Goal: Browse casually: Explore the website without a specific task or goal

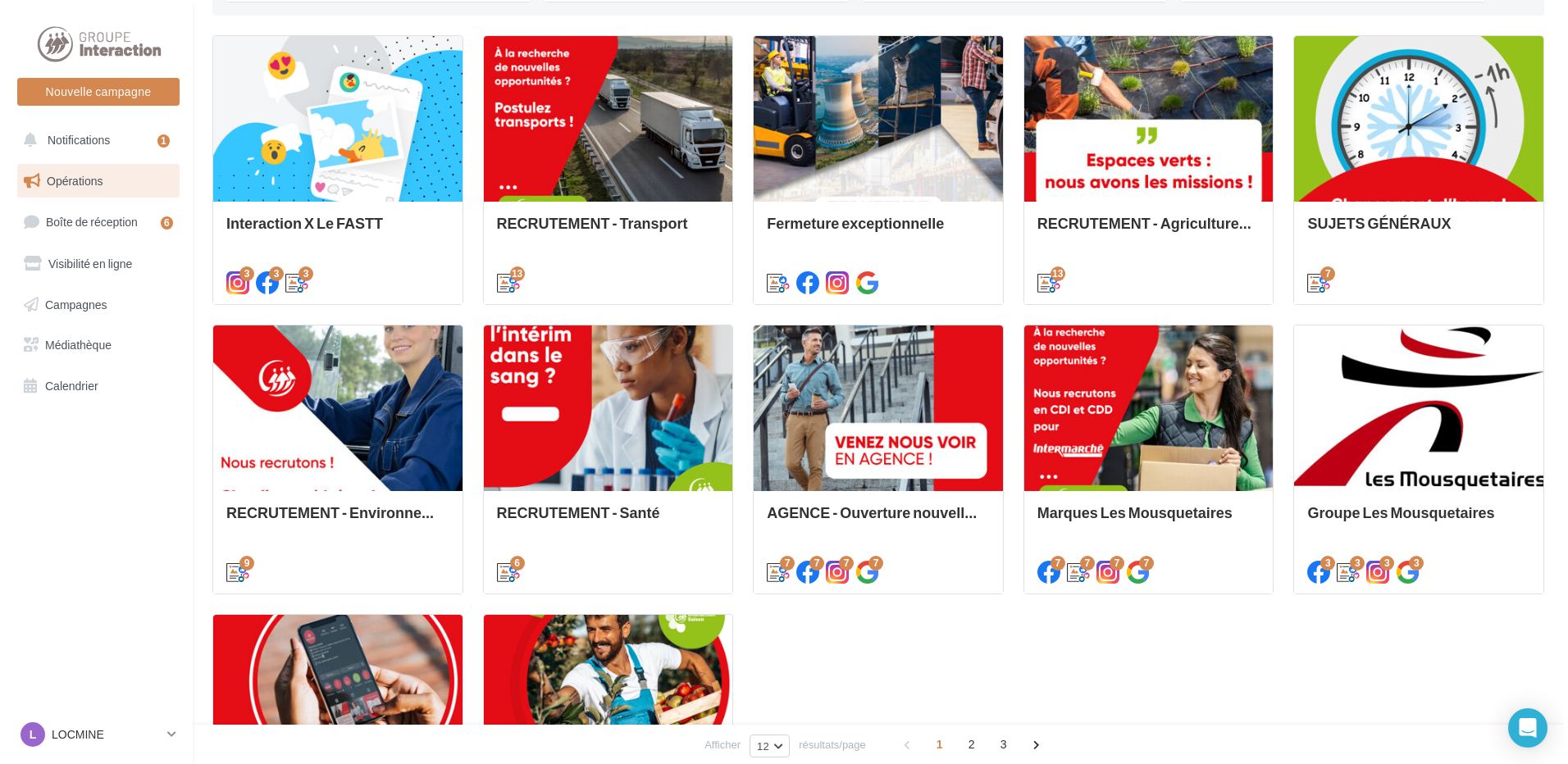
scroll to position [574, 0]
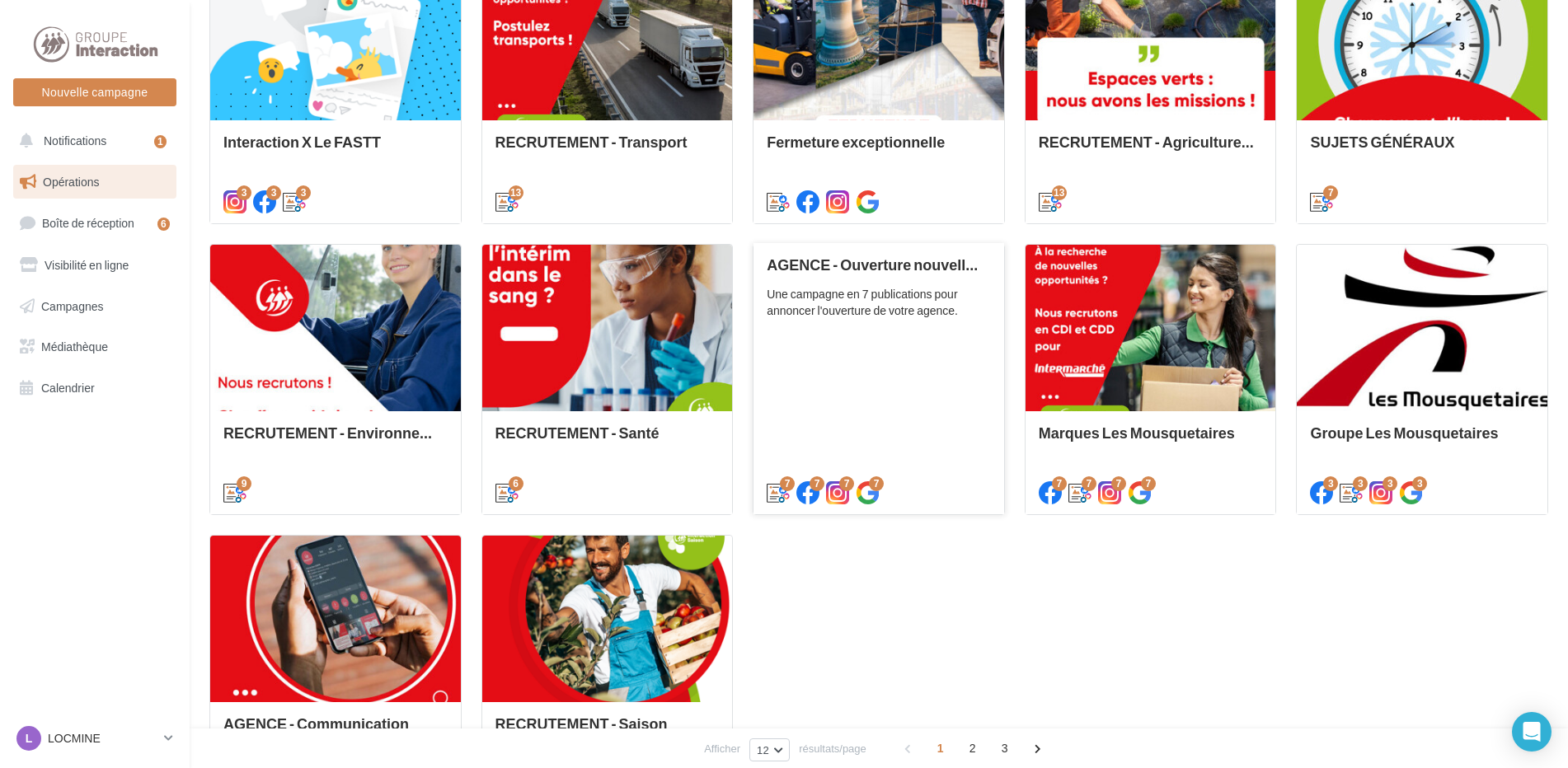
click at [934, 388] on div "AGENCE - Ouverture nouvelle agence Une campagne en 7 publications pour annoncer…" at bounding box center [878, 377] width 225 height 243
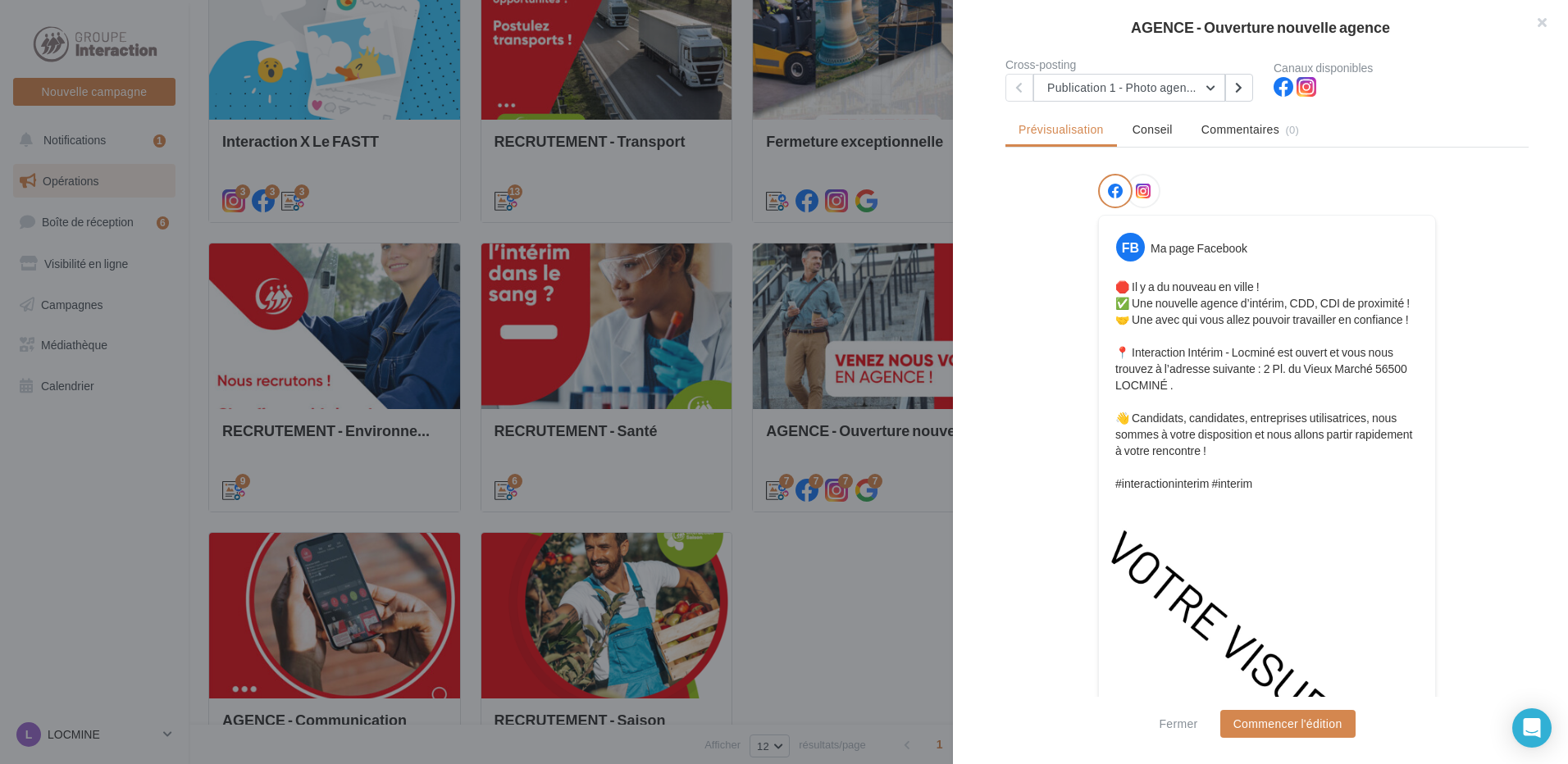
scroll to position [0, 0]
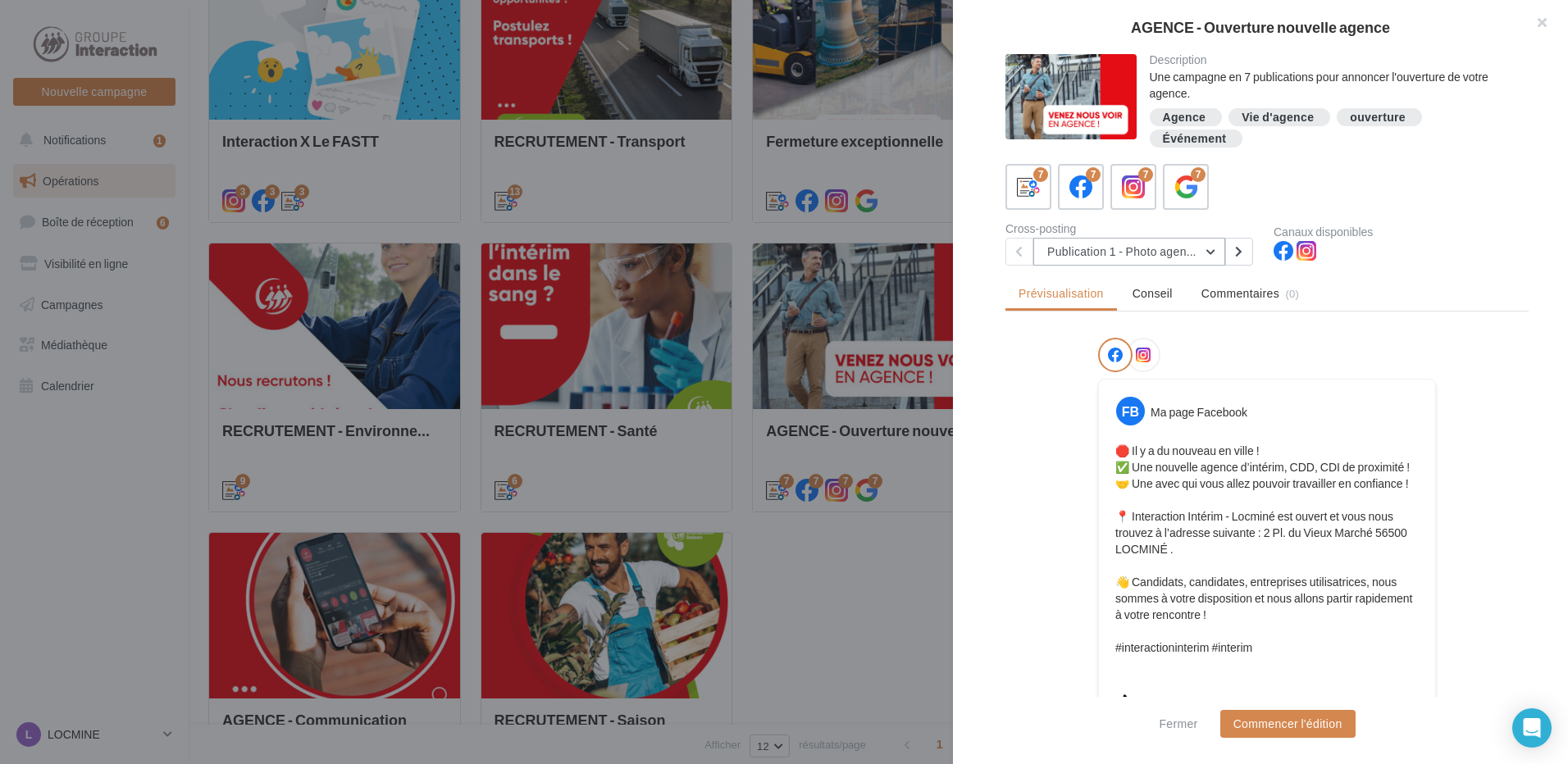
click at [1215, 258] on button "Publication 1 - Photo agence" at bounding box center [1128, 252] width 192 height 28
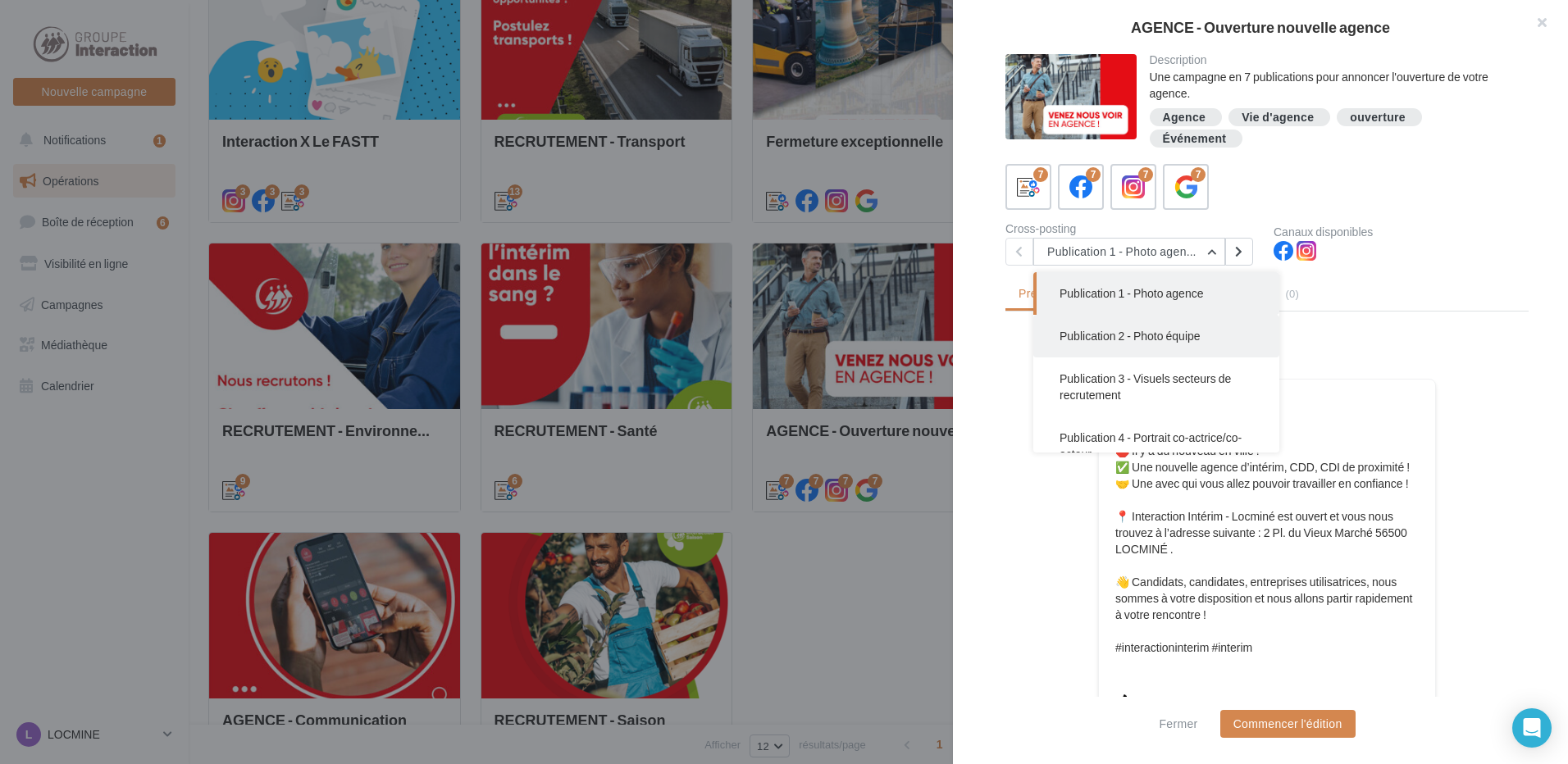
click at [1174, 355] on button "Publication 2 - Photo équipe" at bounding box center [1155, 336] width 246 height 42
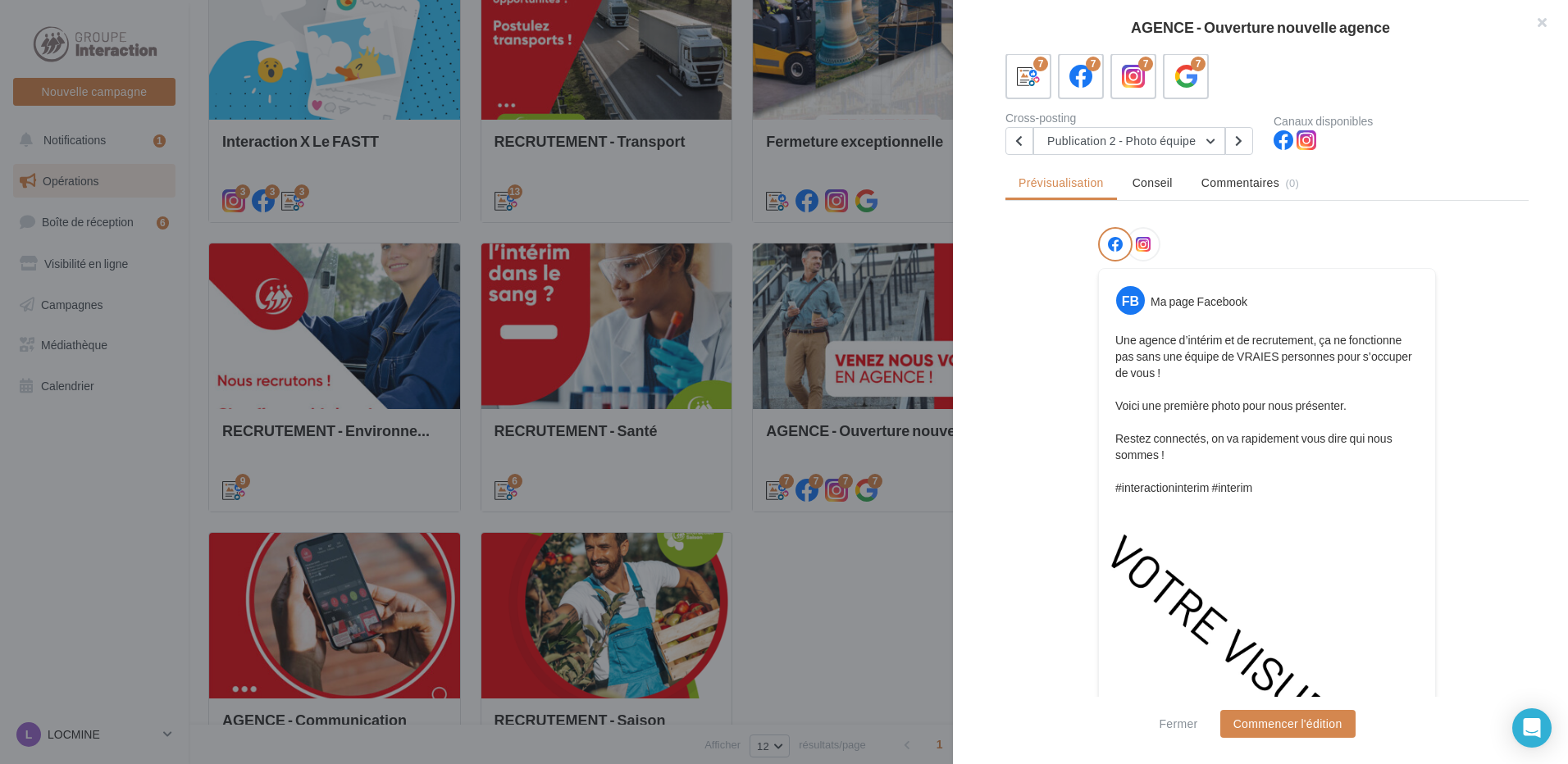
scroll to position [29, 0]
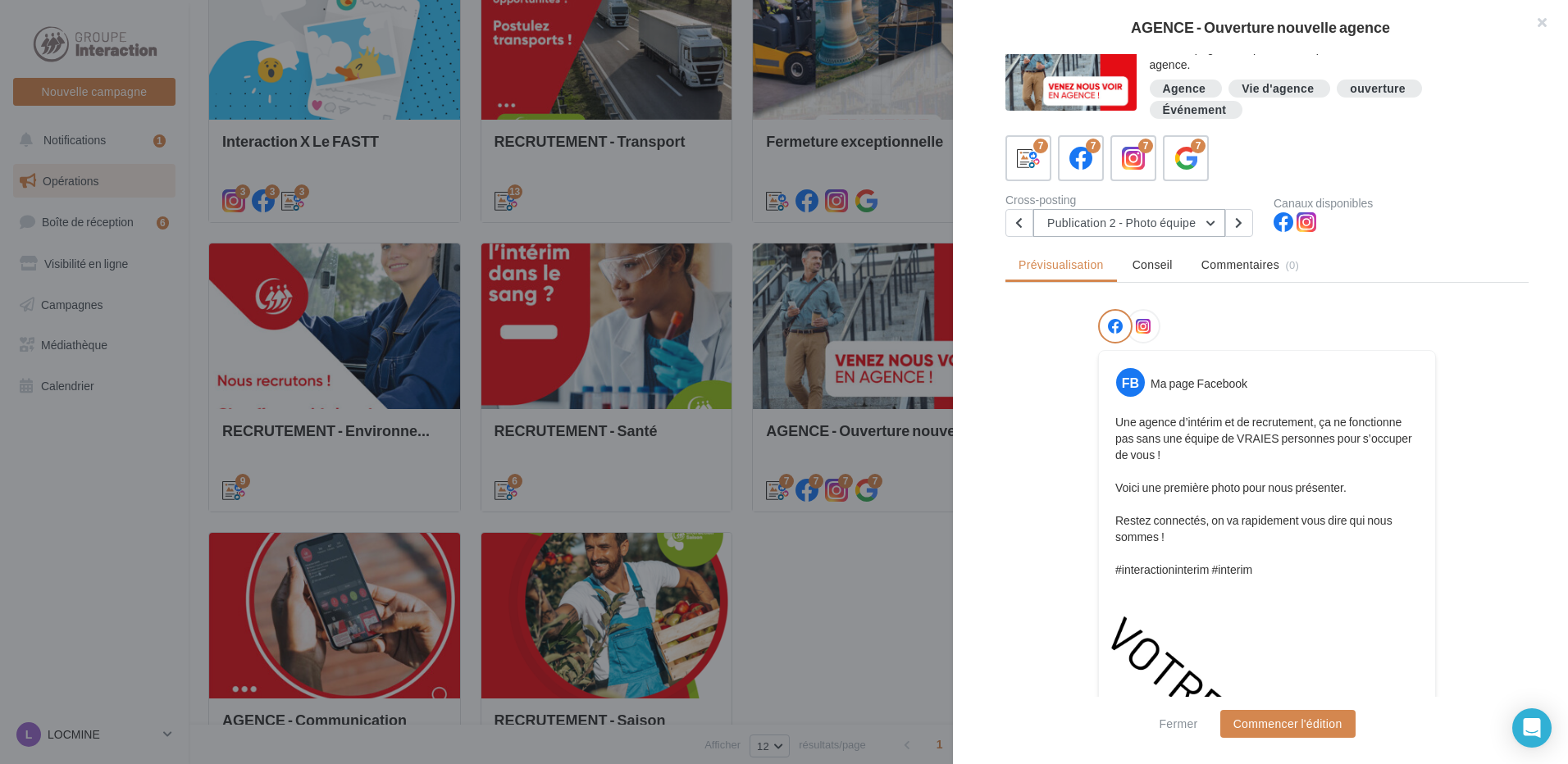
click at [1224, 223] on button "Publication 2 - Photo équipe" at bounding box center [1128, 222] width 192 height 28
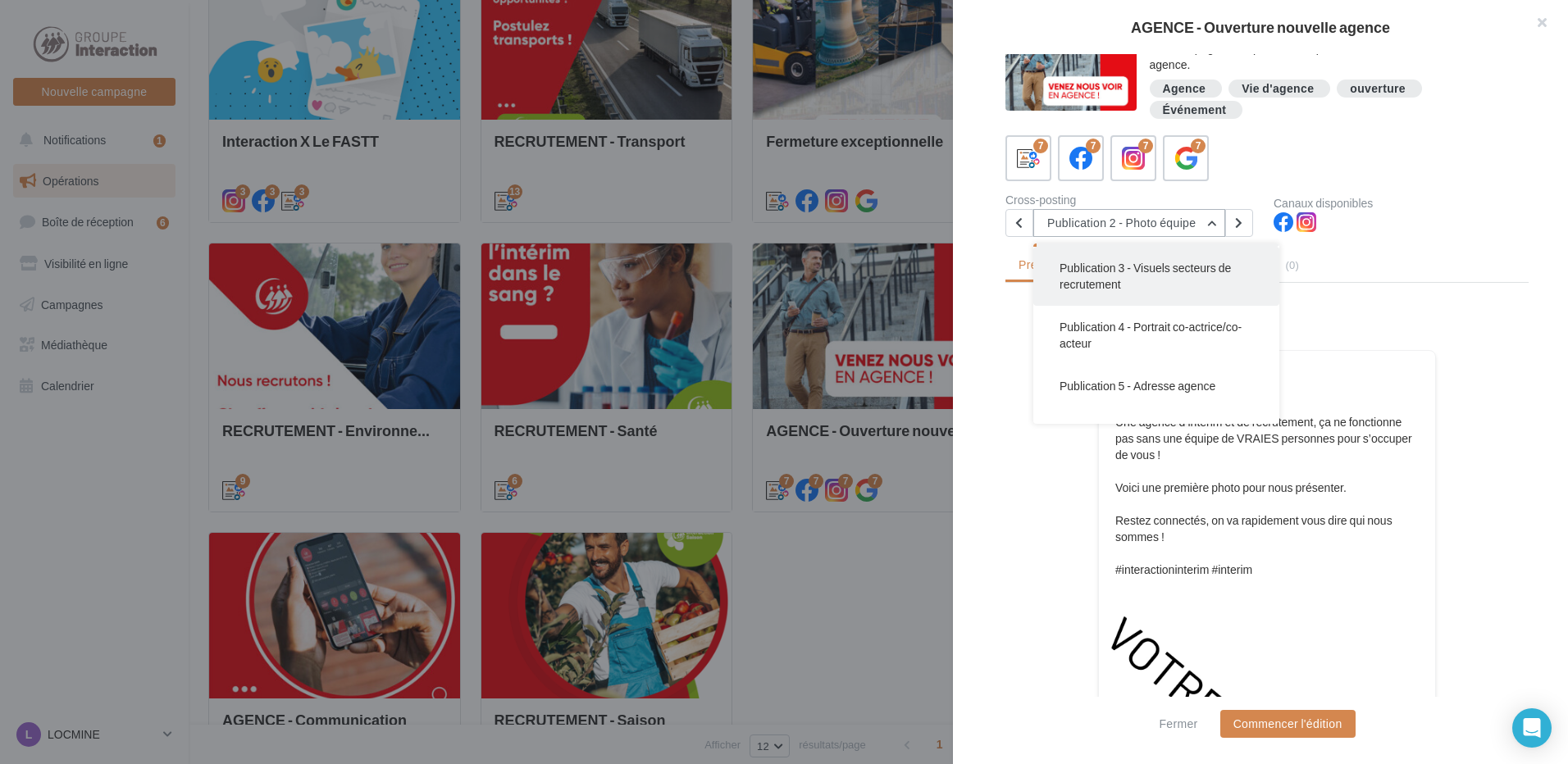
scroll to position [151, 0]
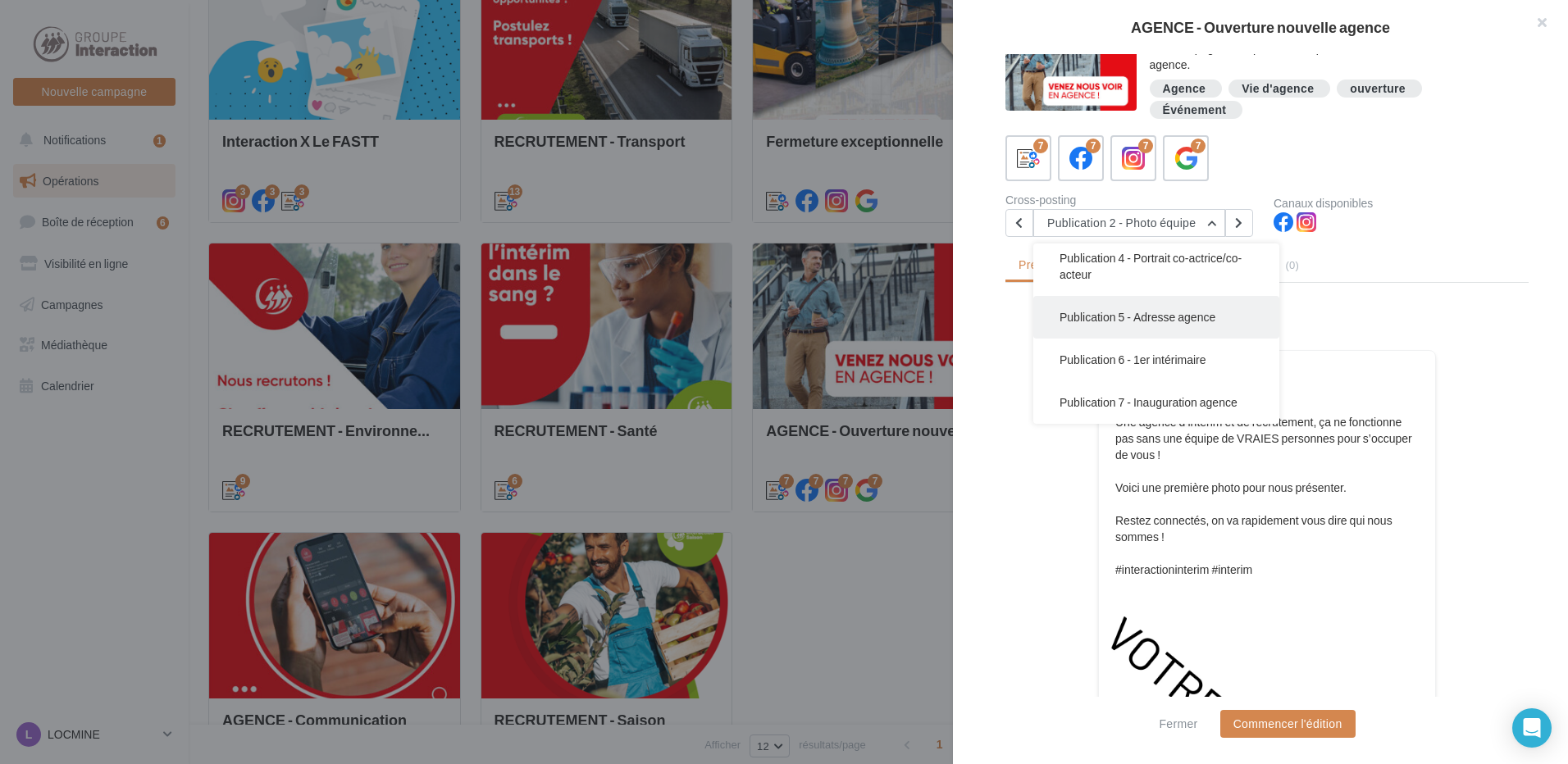
click at [1181, 315] on span "Publication 5 - Adresse agence" at bounding box center [1137, 316] width 155 height 14
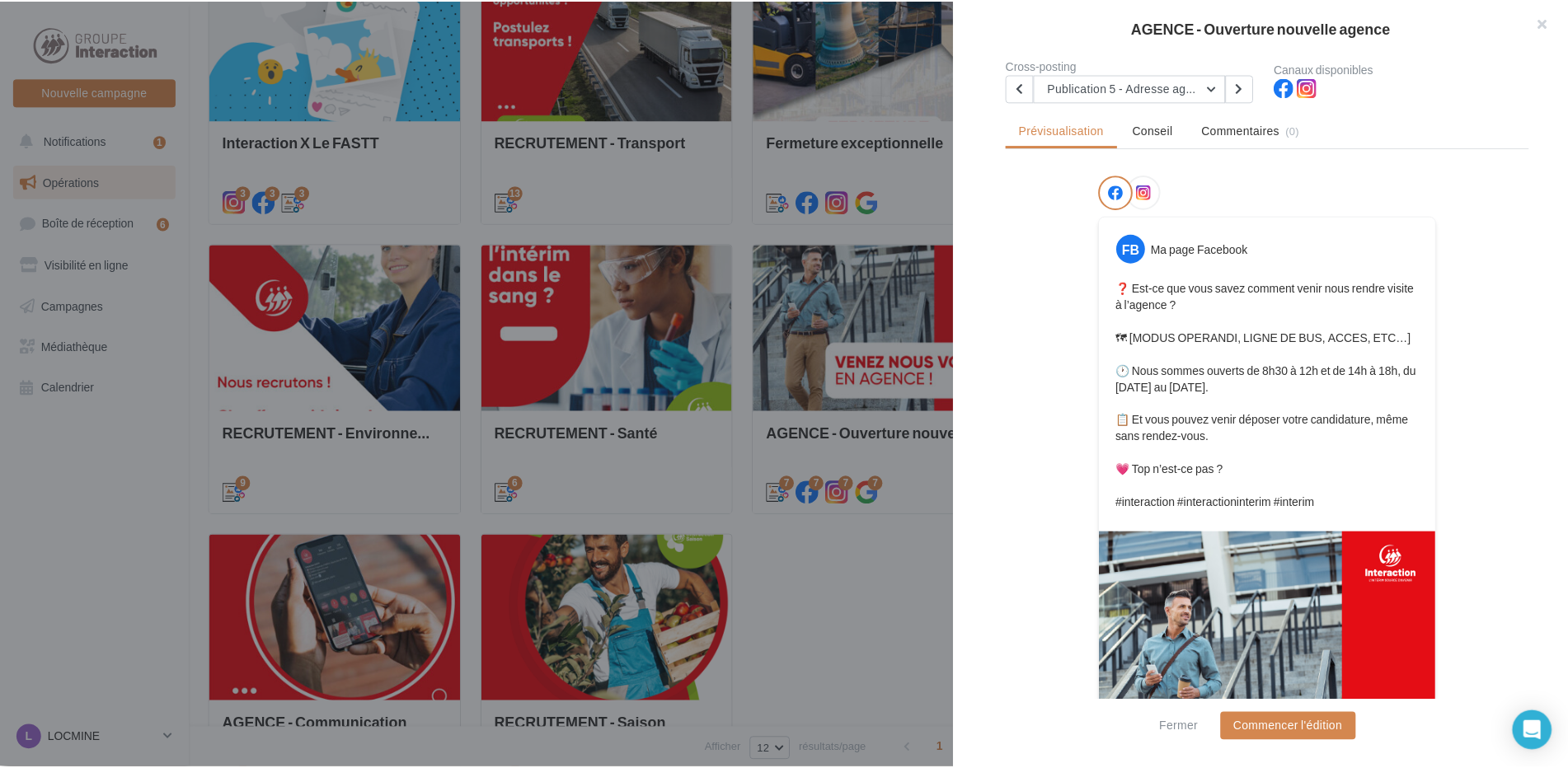
scroll to position [342, 0]
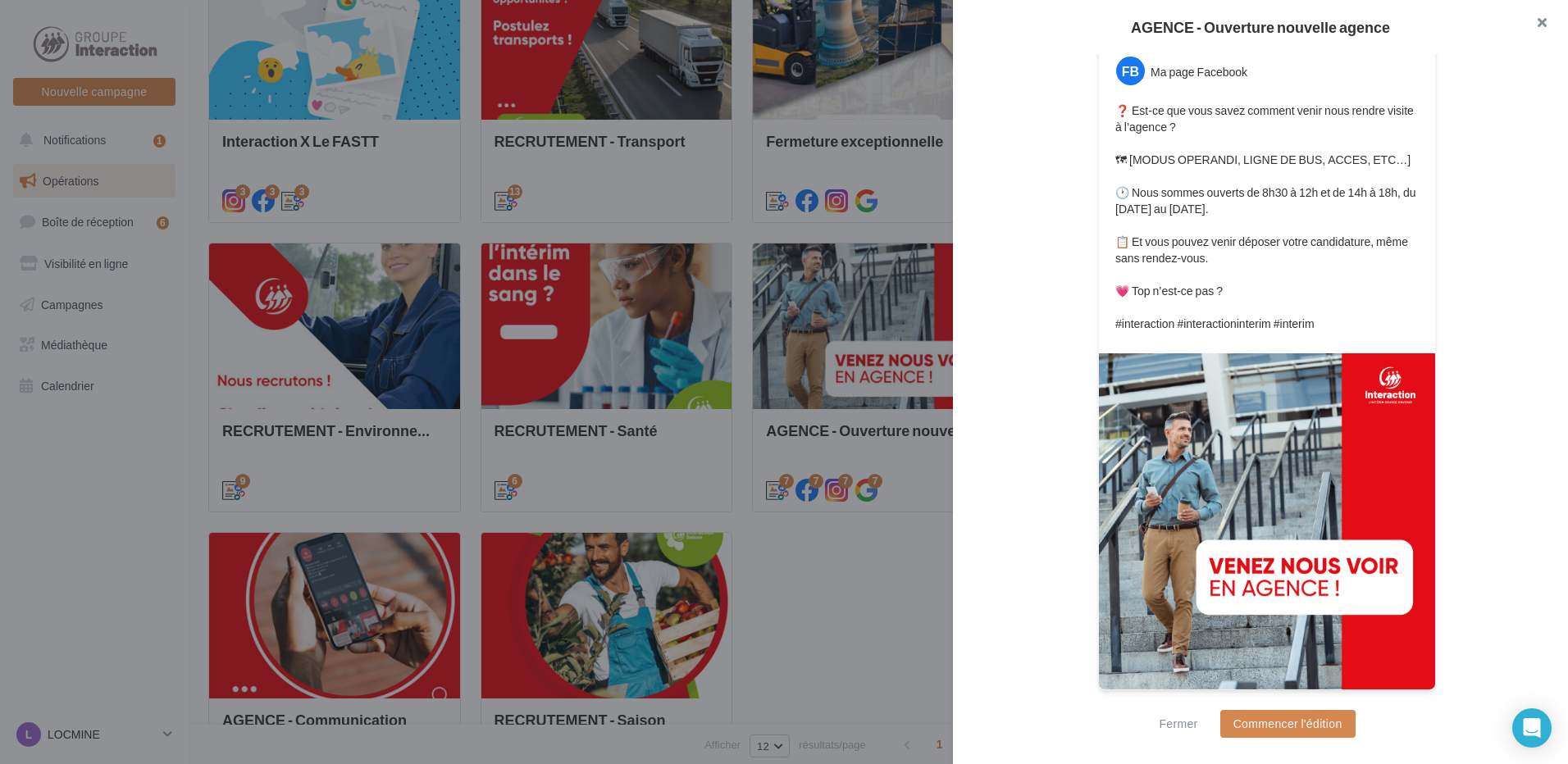
click at [1542, 19] on button "button" at bounding box center [1534, 24] width 65 height 49
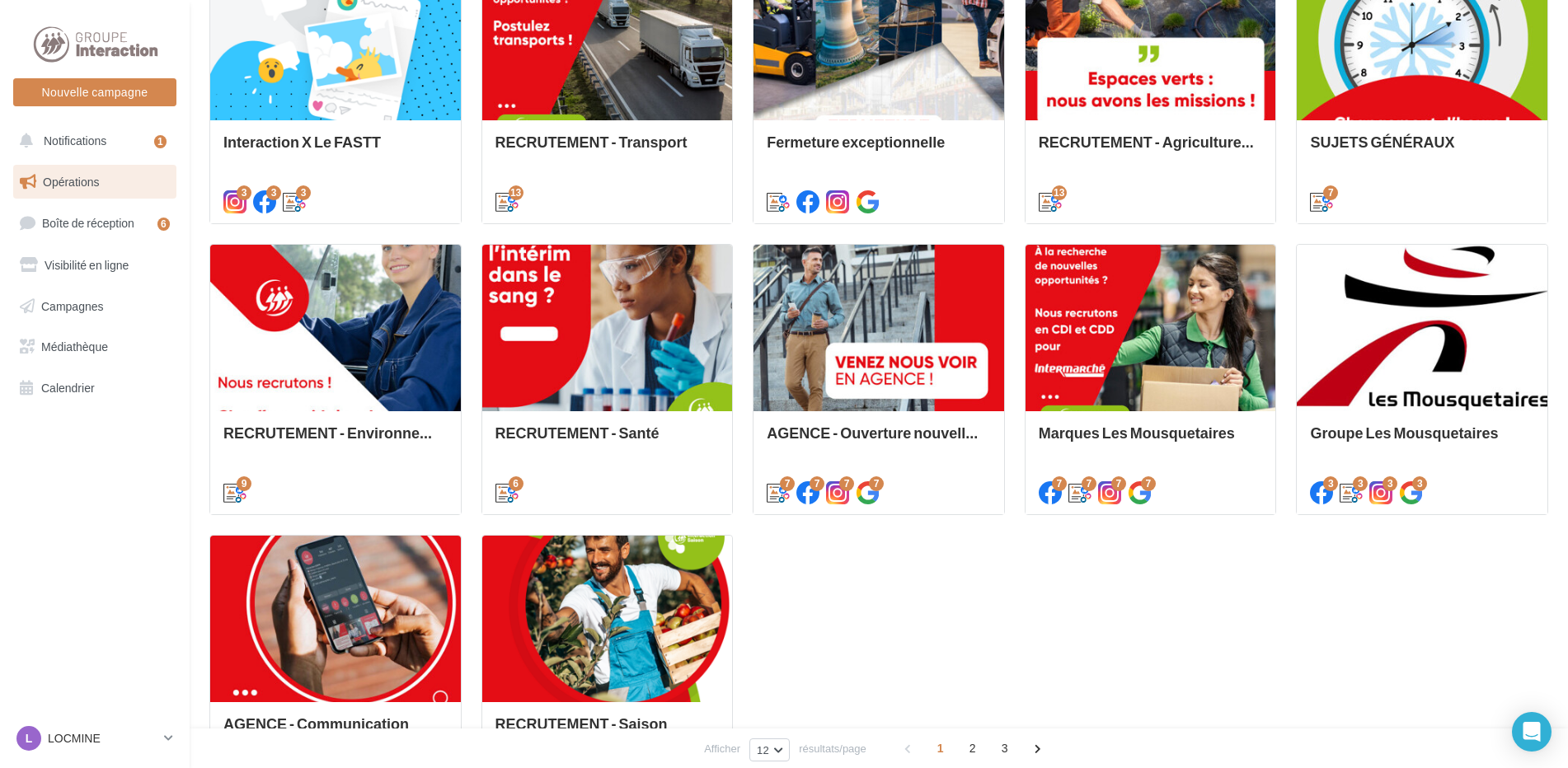
scroll to position [741, 0]
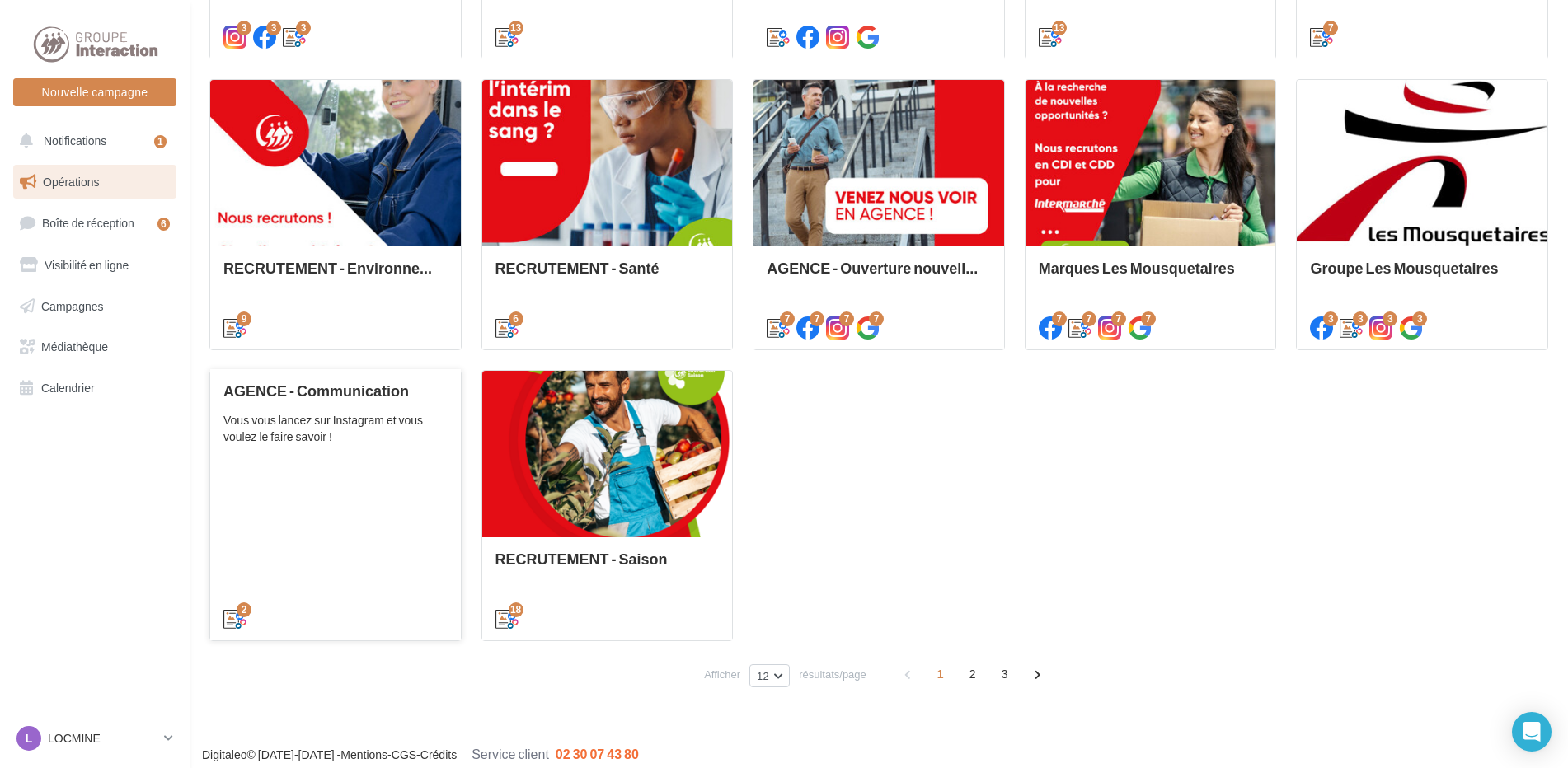
click at [327, 466] on div "AGENCE - Communication Vous vous lancez sur Instagram et vous voulez le faire s…" at bounding box center [336, 504] width 225 height 243
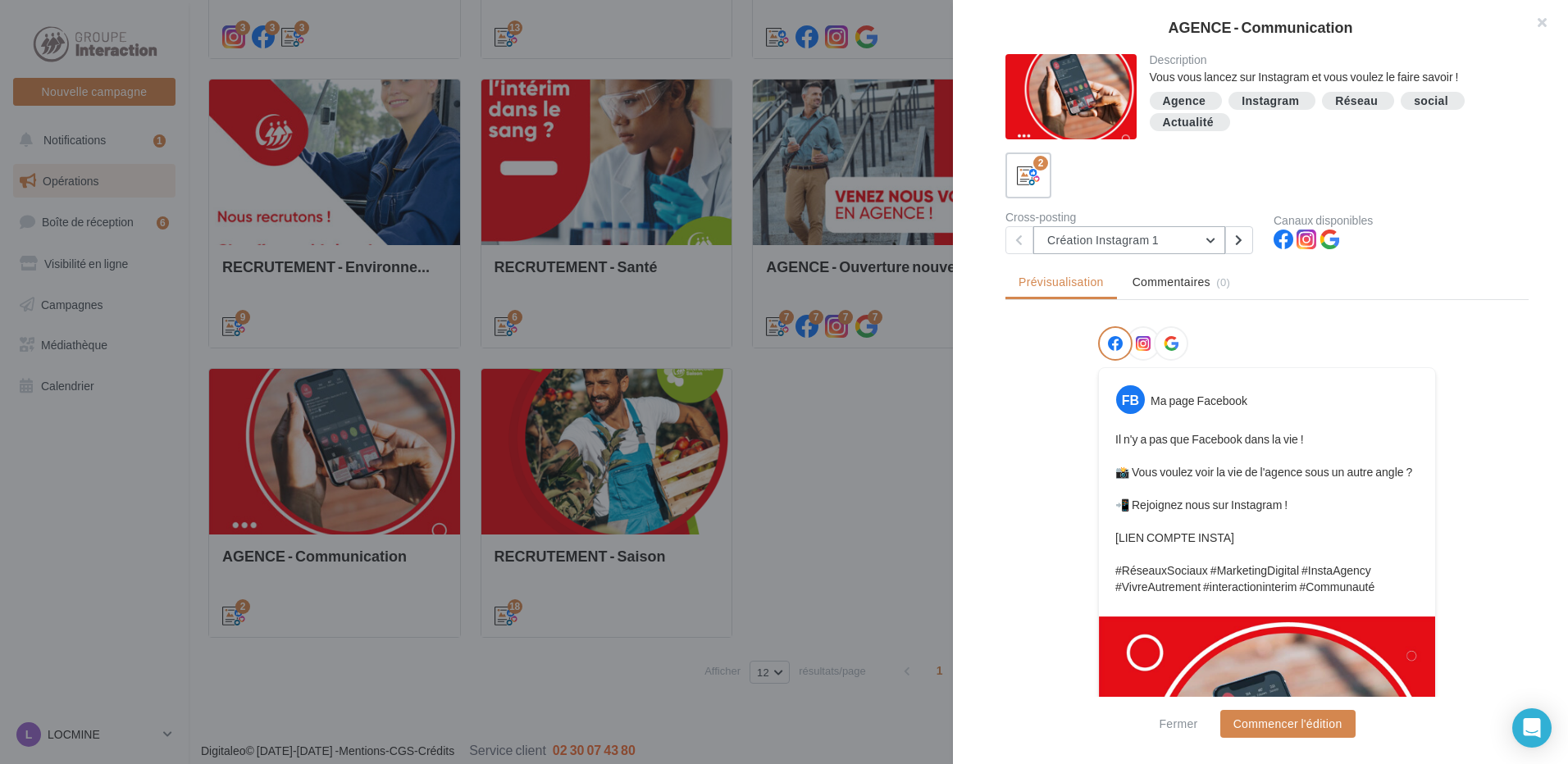
click at [1203, 234] on button "Création Instagram 1" at bounding box center [1128, 240] width 192 height 28
click at [1416, 340] on div at bounding box center [1266, 347] width 338 height 41
click at [1539, 22] on button "button" at bounding box center [1534, 24] width 65 height 49
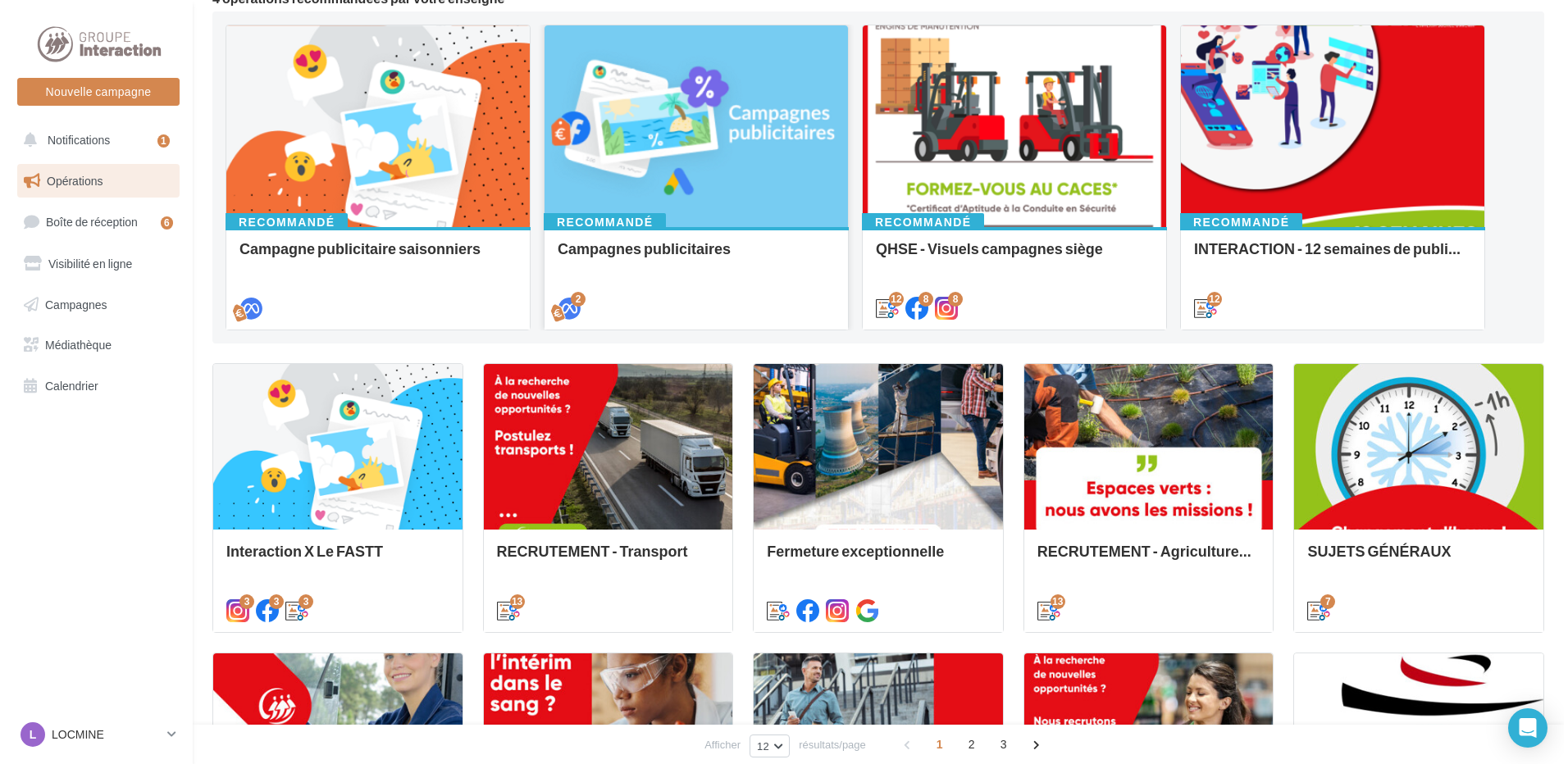
scroll to position [0, 0]
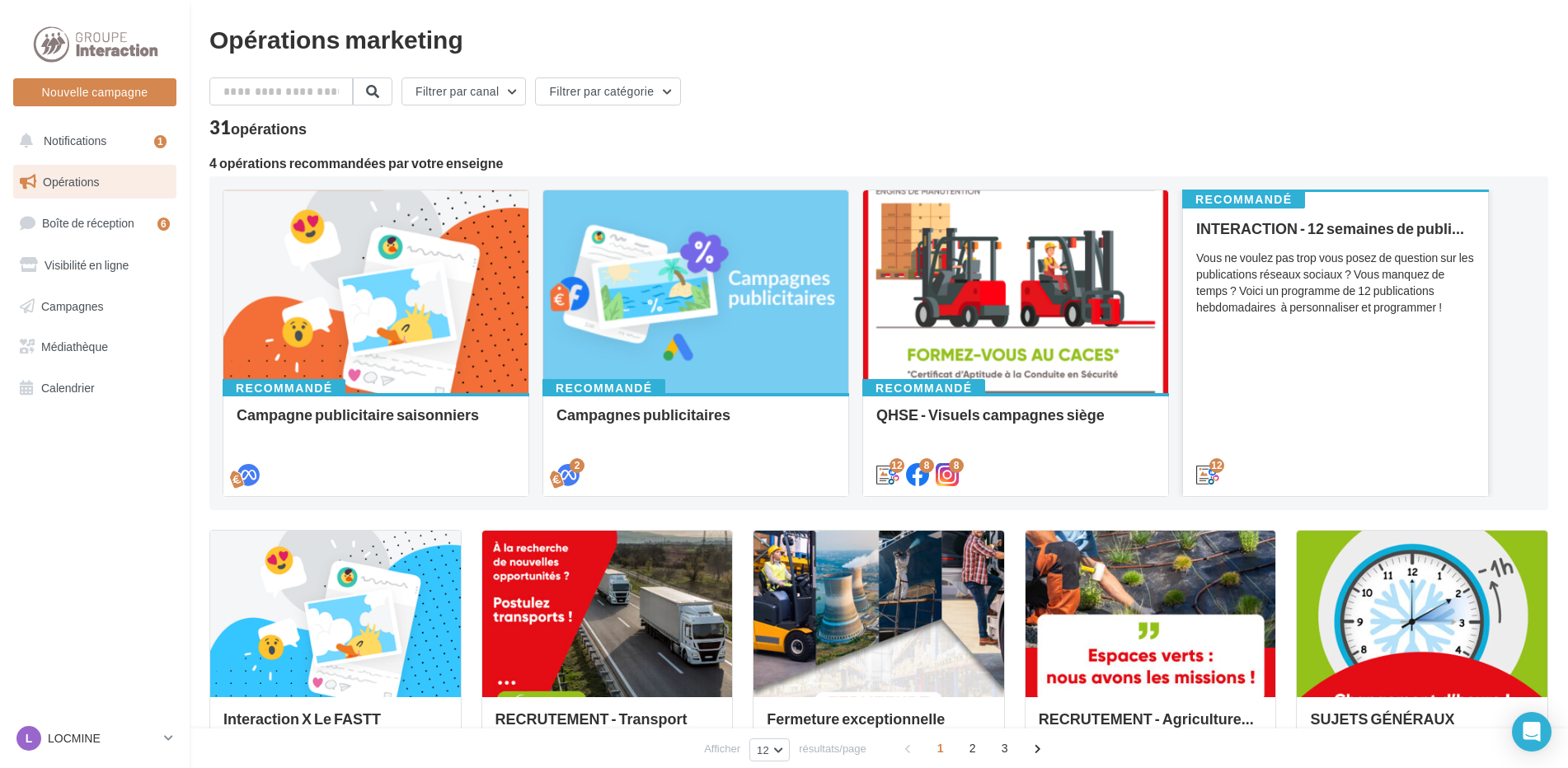
click at [1370, 455] on div "12" at bounding box center [1335, 473] width 305 height 46
click at [1372, 346] on div "INTERACTION - 12 semaines de publication Vous ne voulez pas trop vous posez de …" at bounding box center [1335, 350] width 278 height 262
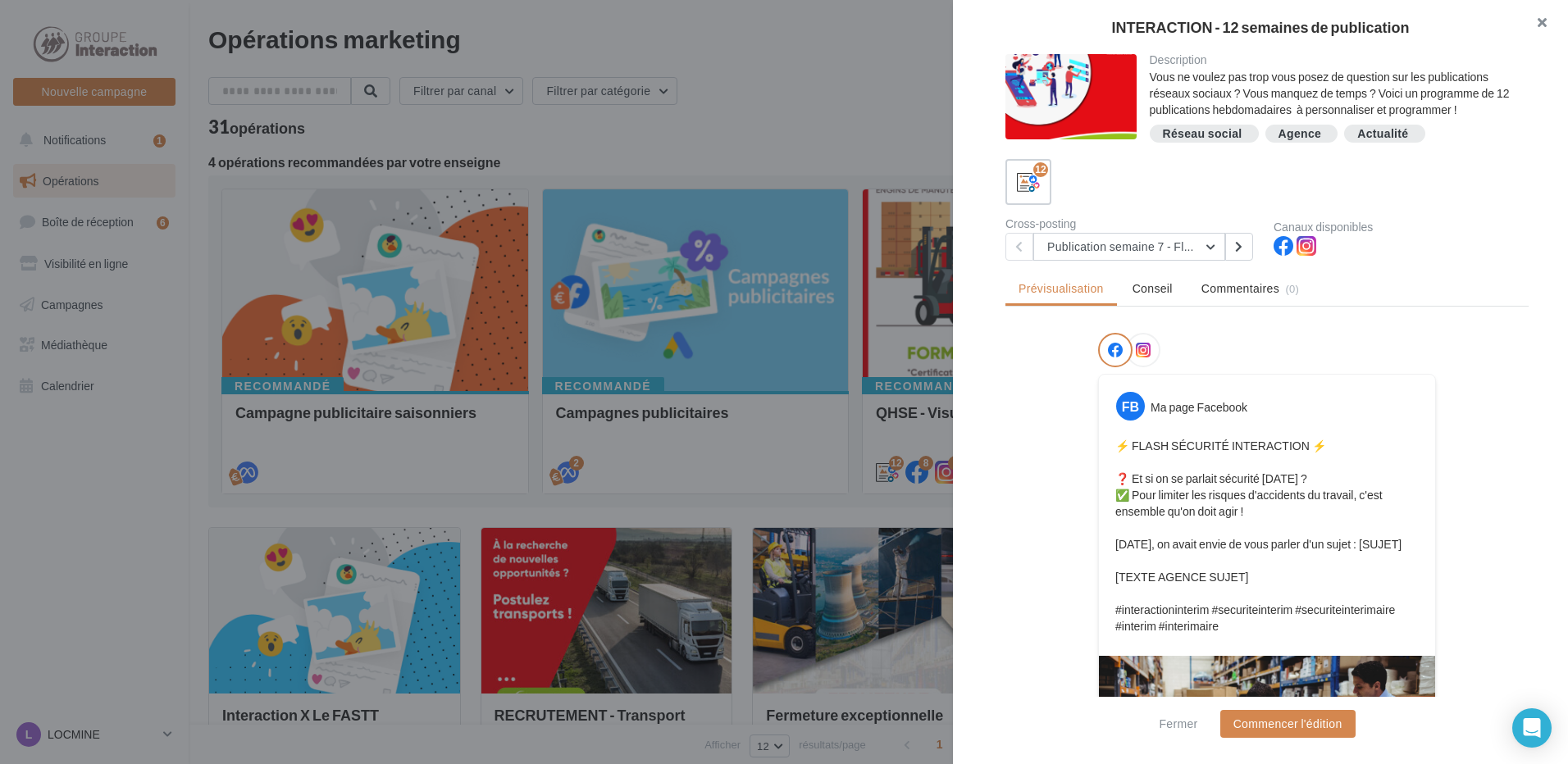
click at [1550, 22] on button "button" at bounding box center [1534, 24] width 65 height 49
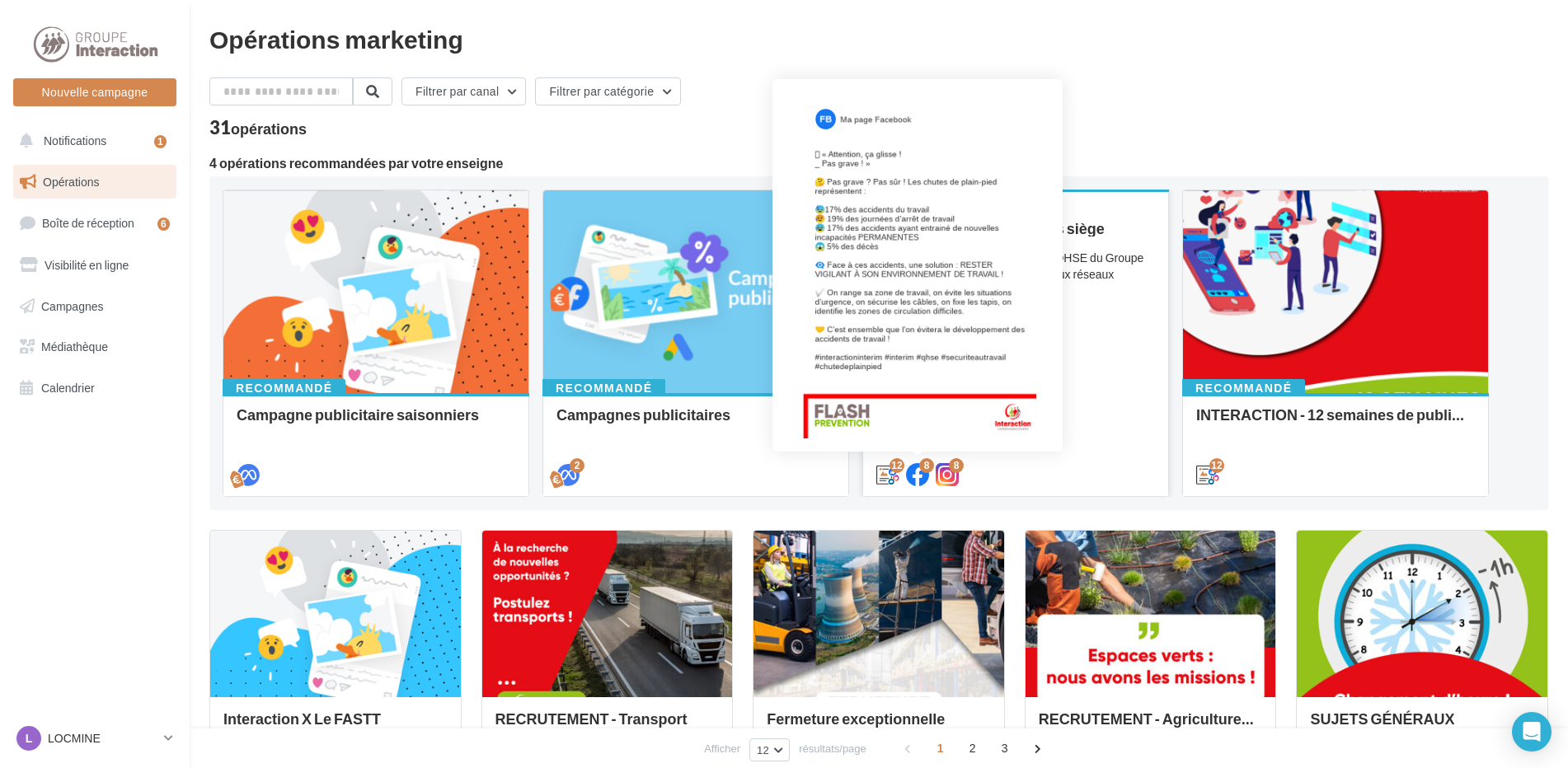
scroll to position [82, 0]
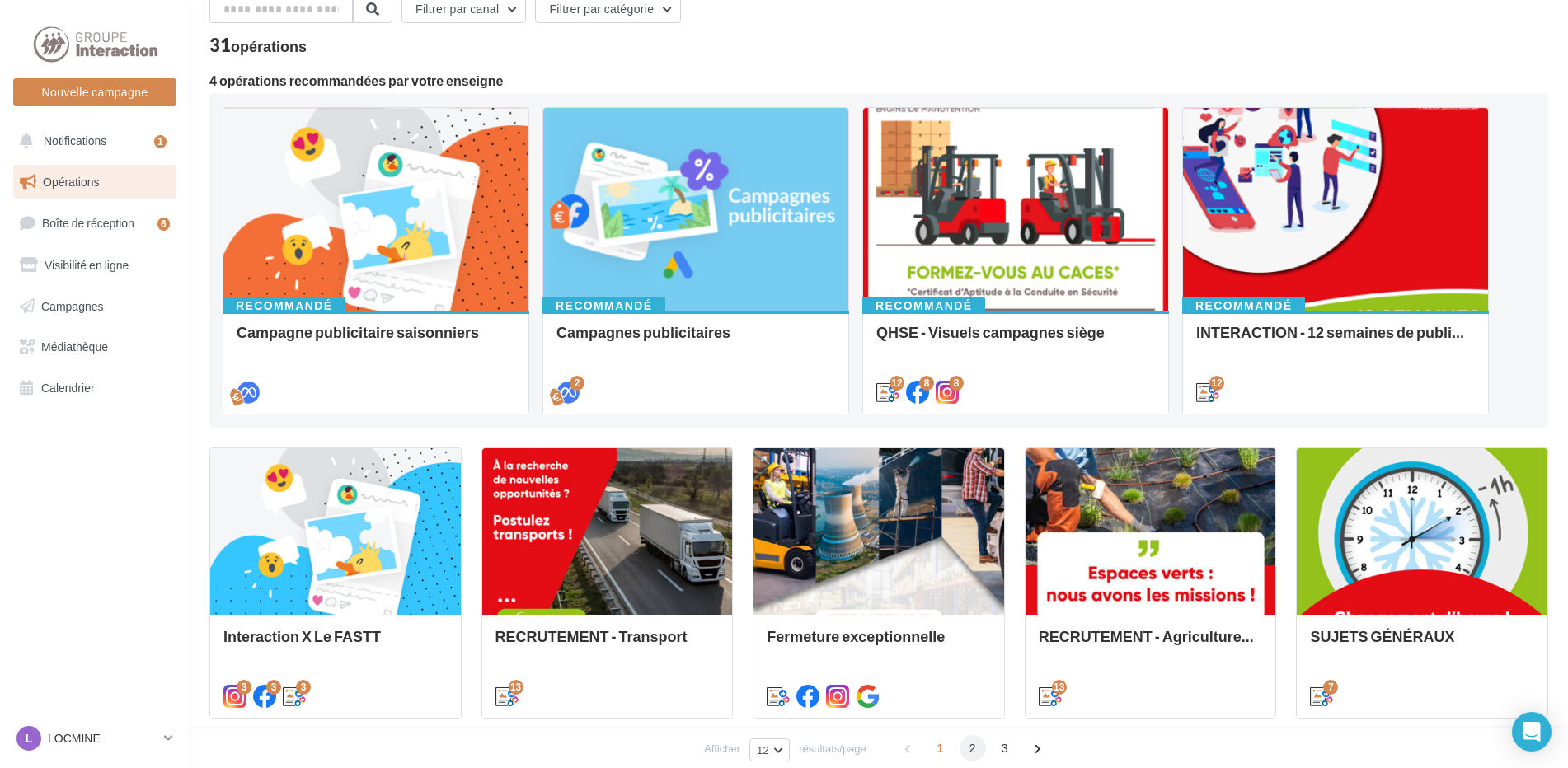
click at [970, 746] on span "2" at bounding box center [973, 748] width 27 height 27
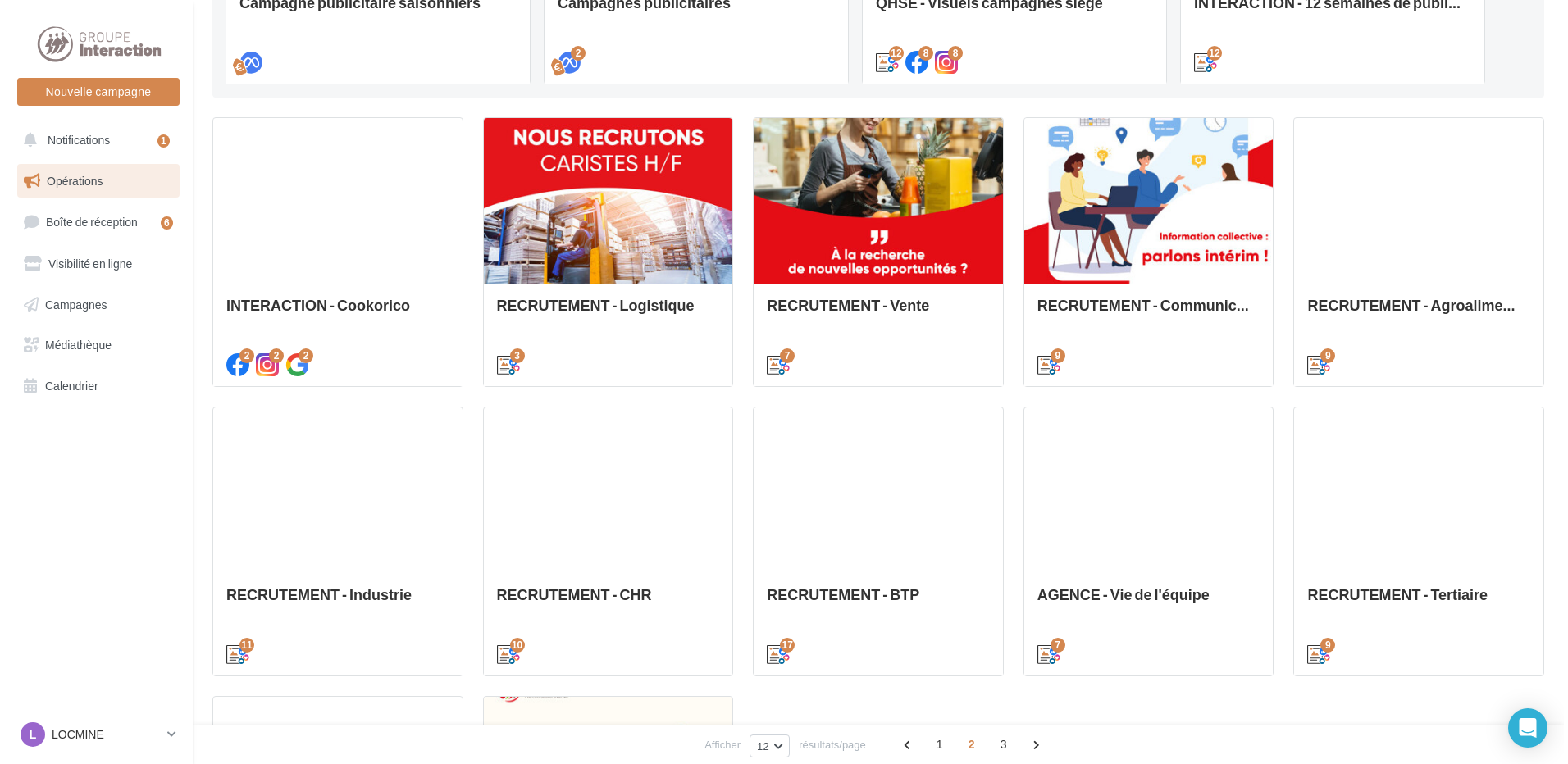
scroll to position [574, 0]
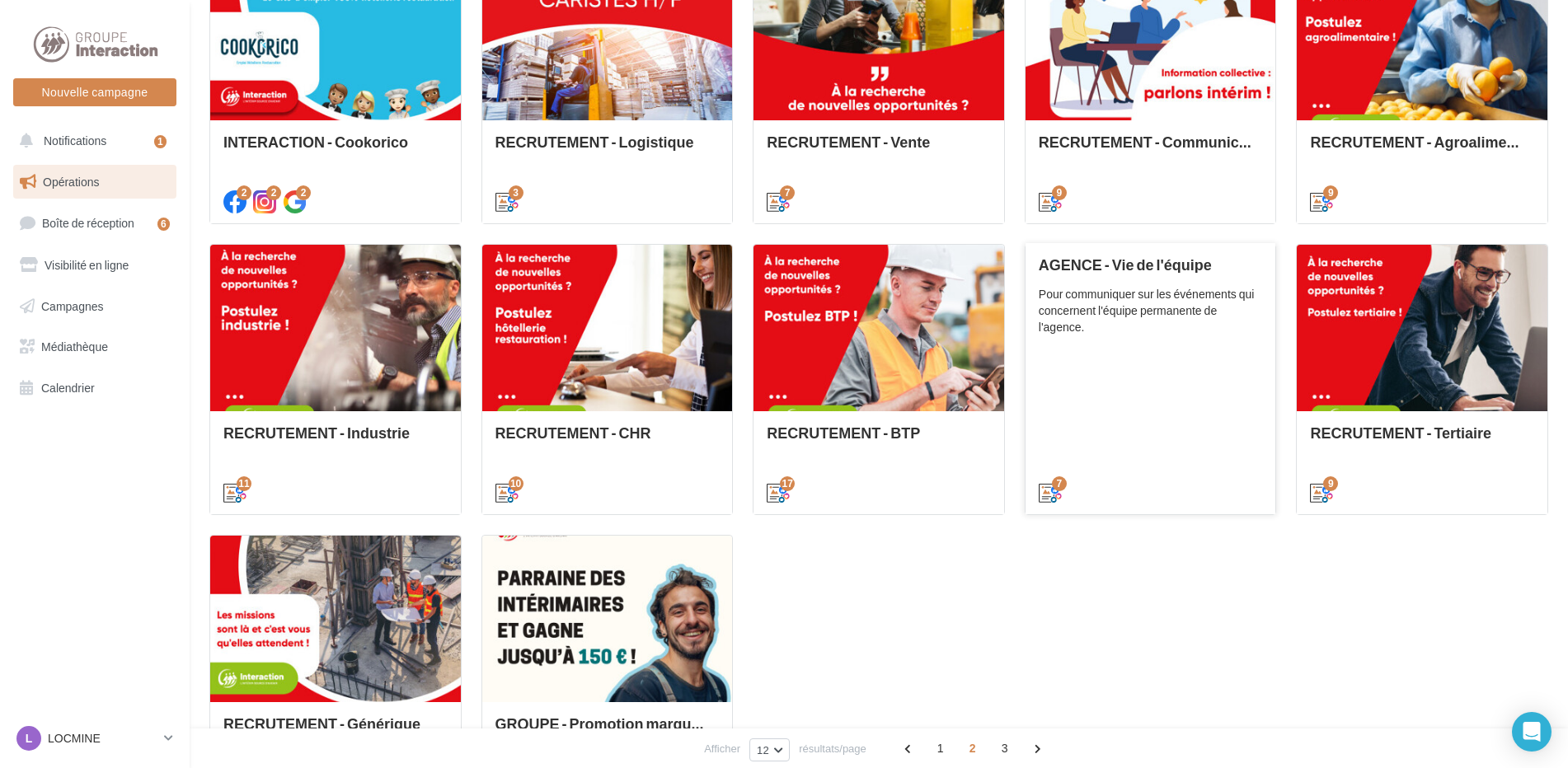
click at [1148, 359] on div "AGENCE - Vie de l'équipe Pour communiquer sur les événements qui concernent l'é…" at bounding box center [1150, 377] width 225 height 243
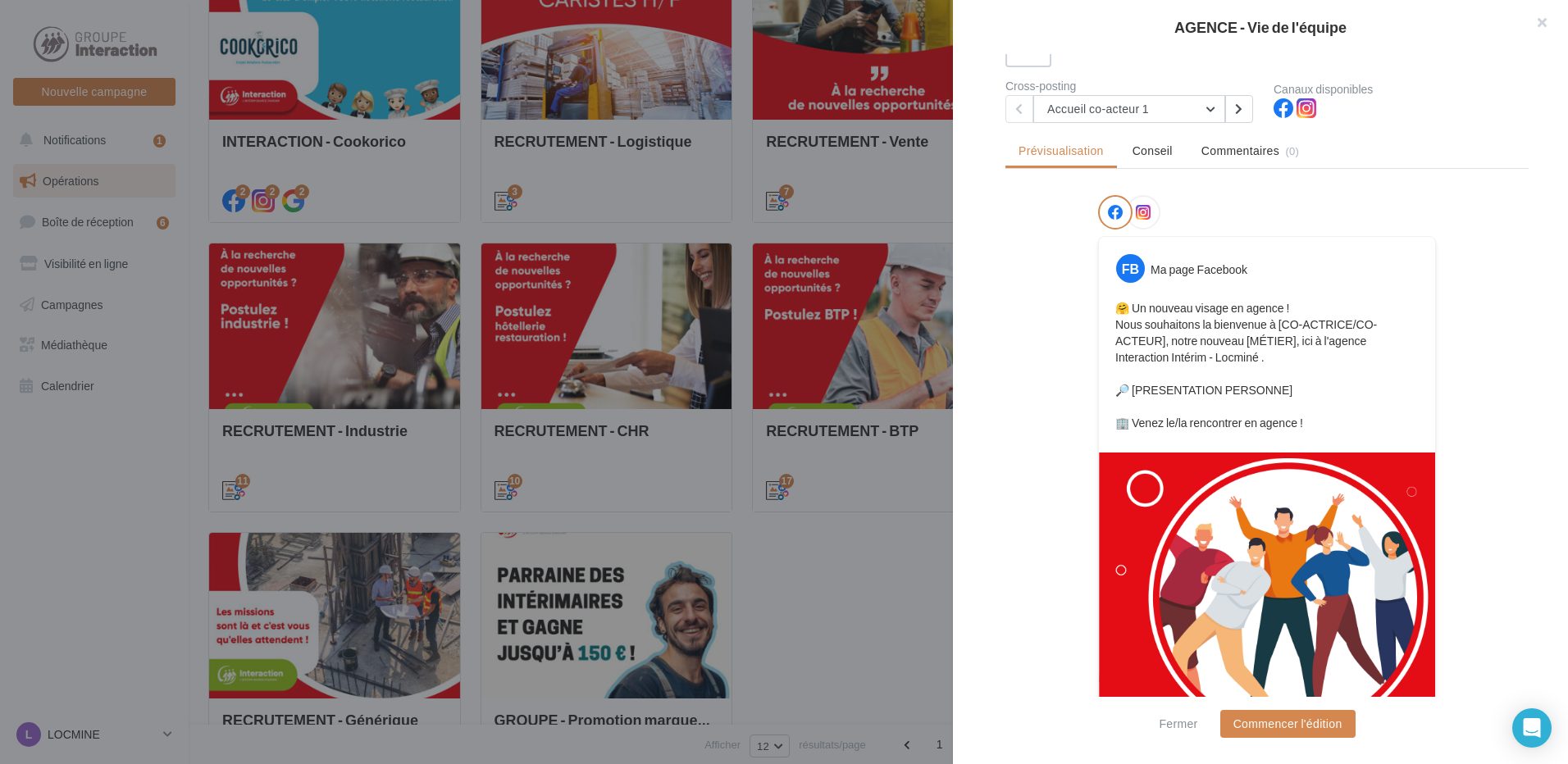
scroll to position [263, 0]
